Goal: Navigation & Orientation: Find specific page/section

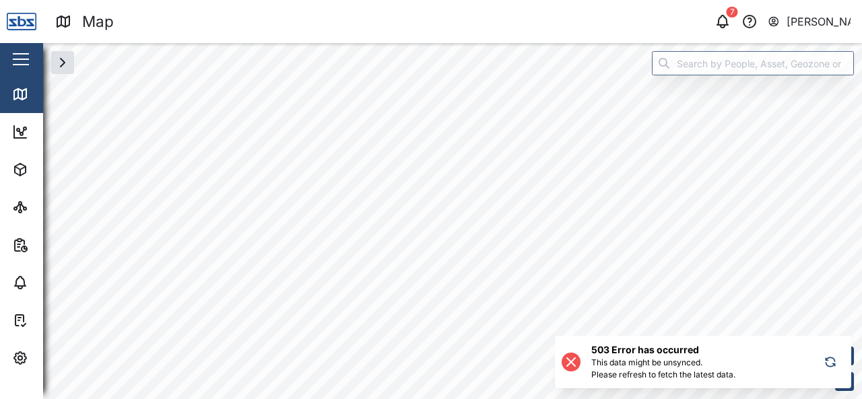
drag, startPoint x: 825, startPoint y: 360, endPoint x: 781, endPoint y: 344, distance: 46.6
click at [825, 360] on icon "button" at bounding box center [829, 359] width 9 height 4
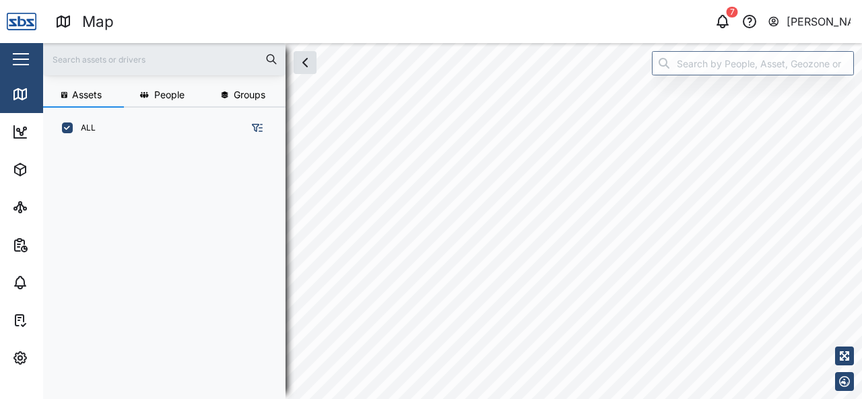
scroll to position [234, 210]
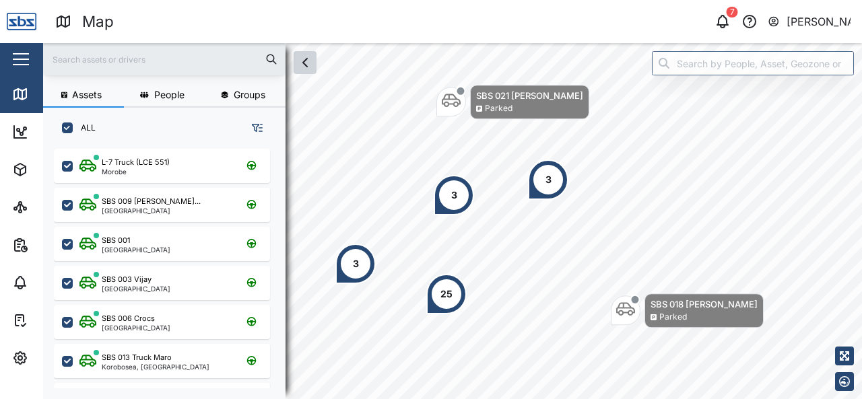
click at [304, 67] on icon "button" at bounding box center [305, 63] width 16 height 16
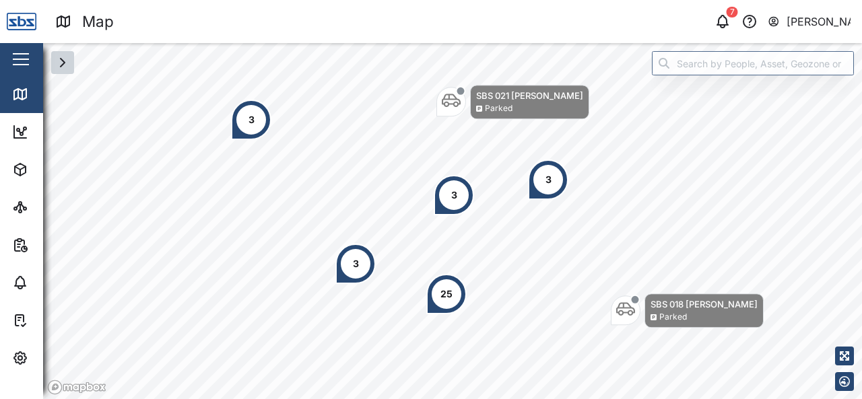
scroll to position [0, 0]
